Goal: Task Accomplishment & Management: Manage account settings

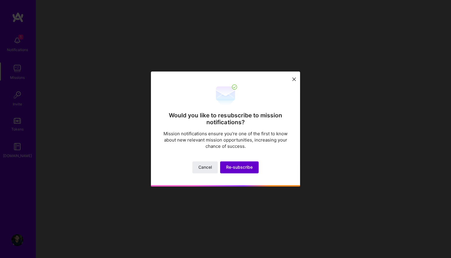
click at [235, 167] on span "Re-subscribe" at bounding box center [239, 167] width 27 height 6
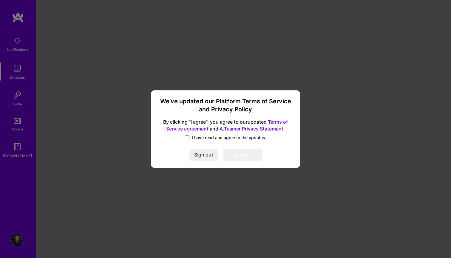
click at [194, 138] on span "I have read and agree to the updates." at bounding box center [229, 138] width 75 height 6
click at [0, 0] on input "I have read and agree to the updates." at bounding box center [0, 0] width 0 height 0
click at [245, 152] on button "I agree" at bounding box center [242, 155] width 39 height 12
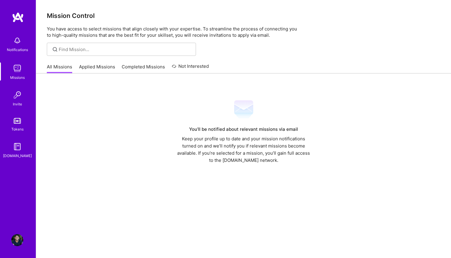
click at [21, 240] on img at bounding box center [17, 240] width 12 height 12
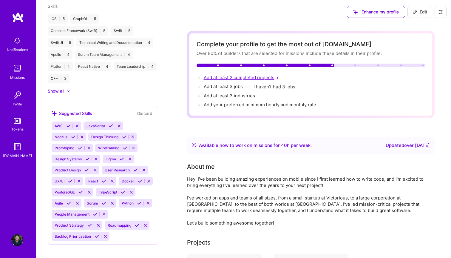
click at [238, 78] on span "Add at least 2 completed projects →" at bounding box center [242, 78] width 76 height 6
select select "US"
select select "Right Now"
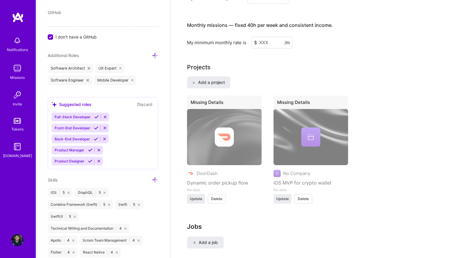
scroll to position [494, 0]
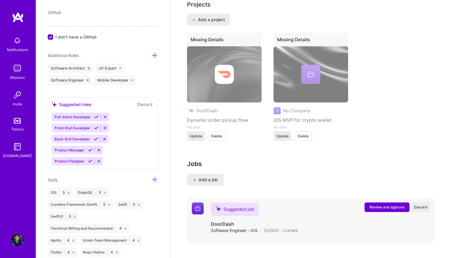
click at [385, 208] on span "Review and approve" at bounding box center [387, 206] width 35 height 5
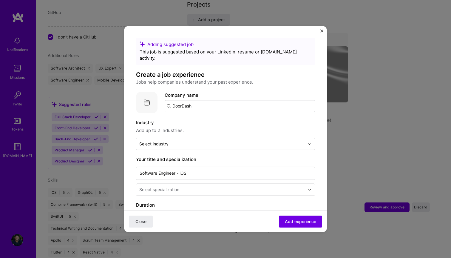
click at [321, 31] on img "Close" at bounding box center [322, 30] width 3 height 3
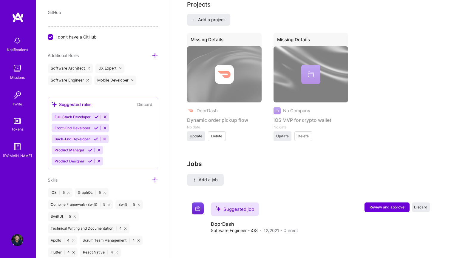
click at [17, 66] on img at bounding box center [17, 68] width 12 height 12
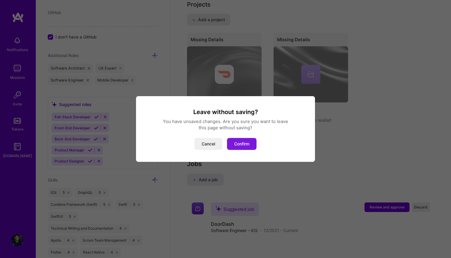
click at [232, 143] on button "Confirm" at bounding box center [242, 144] width 30 height 12
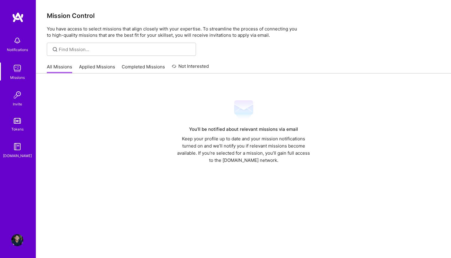
click at [64, 66] on link "All Missions" at bounding box center [59, 69] width 25 height 10
click at [96, 66] on link "Applied Missions" at bounding box center [97, 69] width 36 height 10
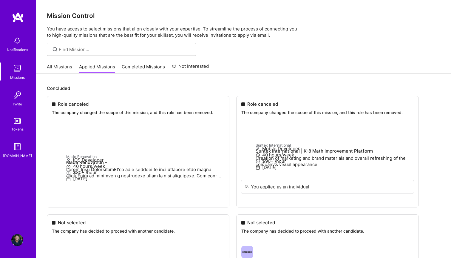
click at [126, 68] on link "Completed Missions" at bounding box center [143, 69] width 43 height 10
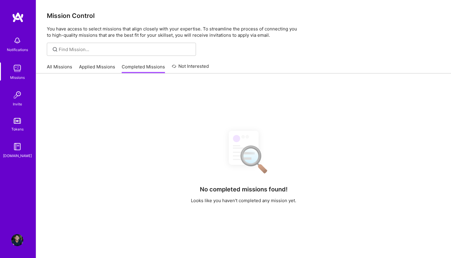
click at [96, 65] on link "Applied Missions" at bounding box center [97, 69] width 36 height 10
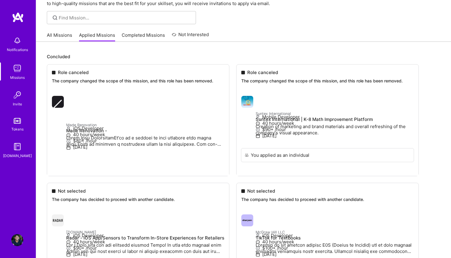
scroll to position [5, 0]
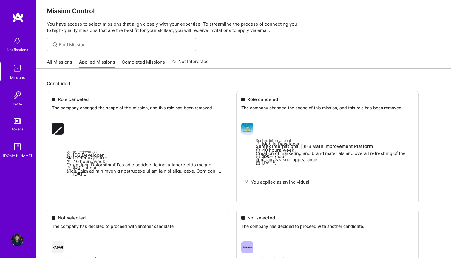
click at [65, 61] on link "All Missions" at bounding box center [59, 64] width 25 height 10
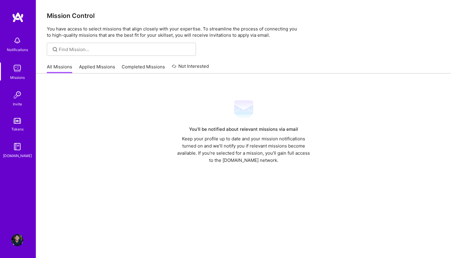
click at [19, 25] on div "Notifications Missions Invite Tokens [DOMAIN_NAME]" at bounding box center [18, 119] width 36 height 214
click at [19, 24] on div "Notifications Missions Invite Tokens [DOMAIN_NAME]" at bounding box center [18, 119] width 36 height 214
click at [18, 17] on img at bounding box center [18, 17] width 12 height 11
